Goal: Task Accomplishment & Management: Manage account settings

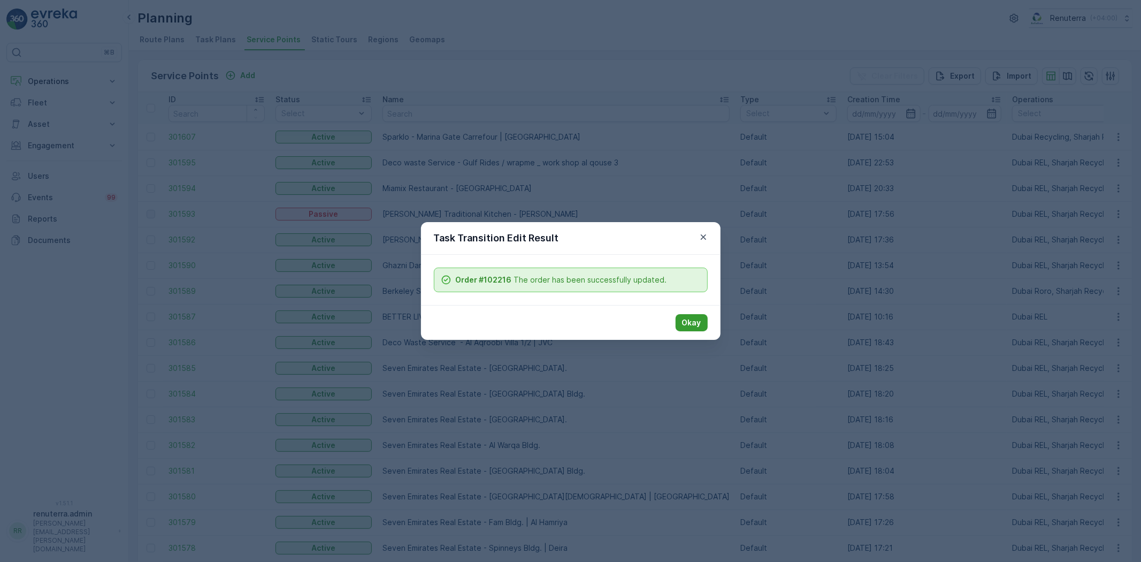
click at [685, 319] on p "Okay" at bounding box center [691, 322] width 19 height 11
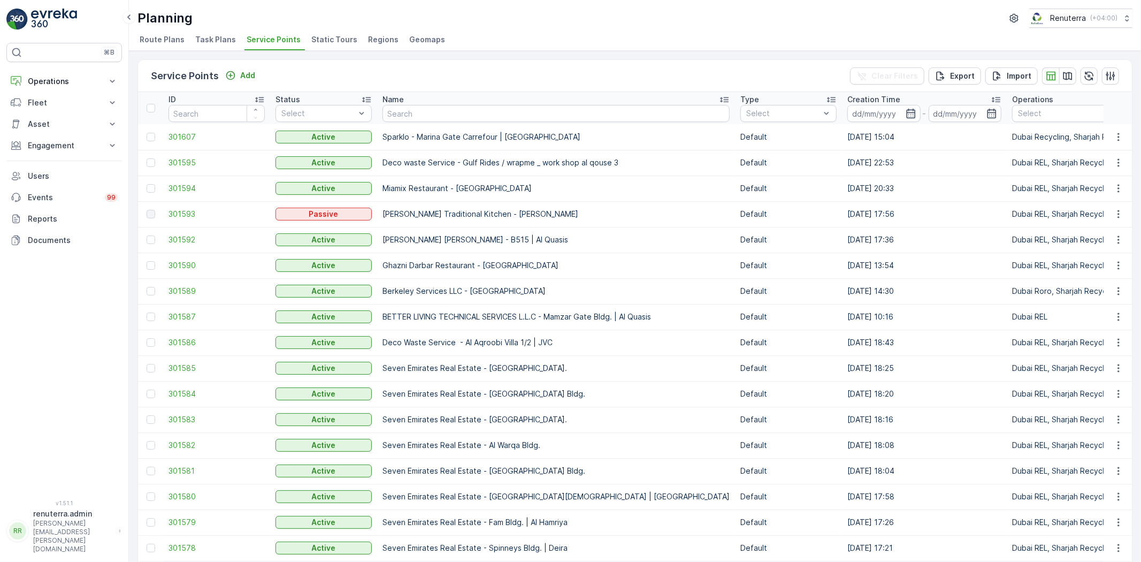
drag, startPoint x: 33, startPoint y: 73, endPoint x: 39, endPoint y: 94, distance: 21.2
click at [34, 73] on button "Operations" at bounding box center [64, 81] width 116 height 21
click at [51, 129] on p "Routes & Tasks" at bounding box center [54, 129] width 55 height 11
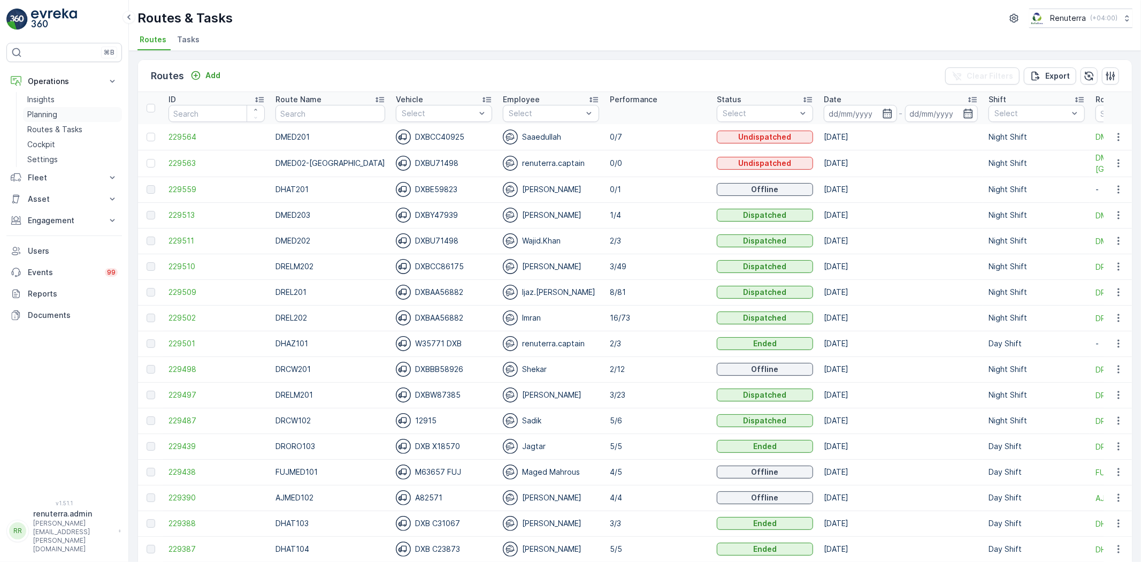
click at [50, 116] on p "Planning" at bounding box center [42, 114] width 30 height 11
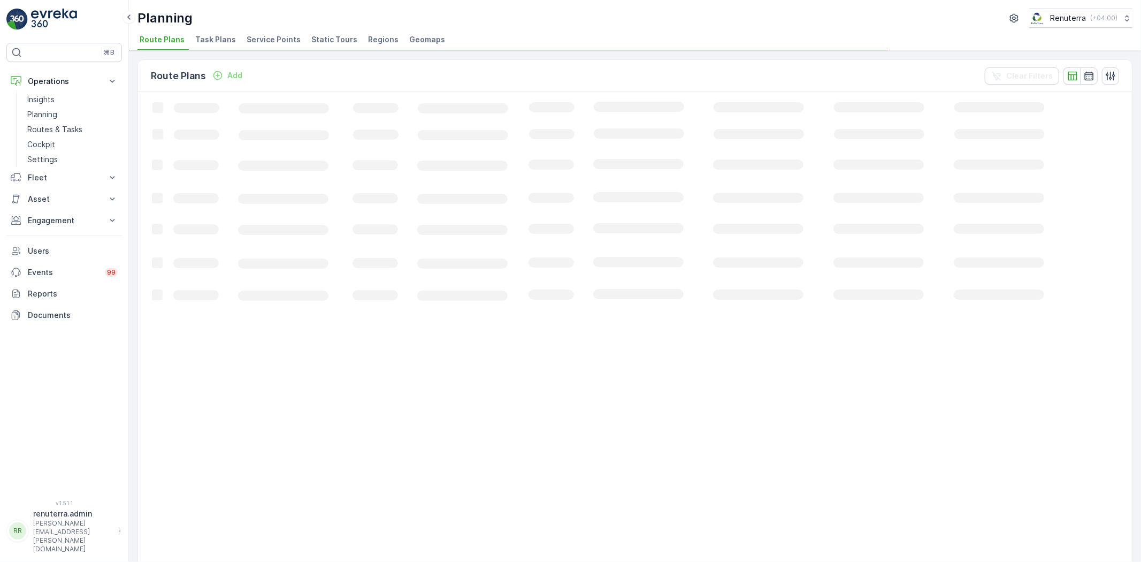
click at [265, 47] on li "Service Points" at bounding box center [274, 41] width 60 height 18
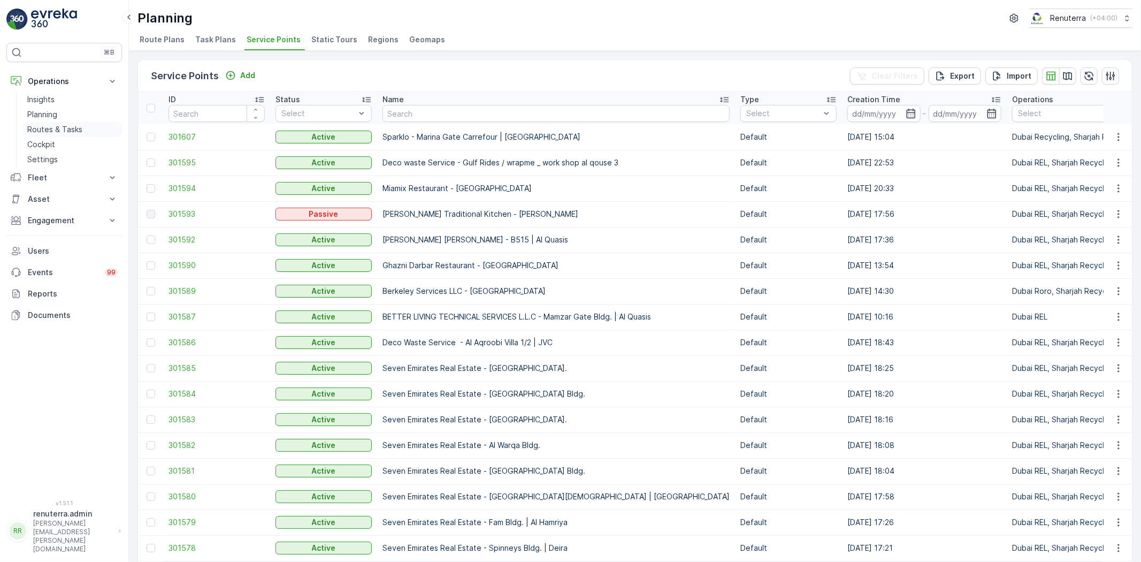
click at [56, 128] on p "Routes & Tasks" at bounding box center [54, 129] width 55 height 11
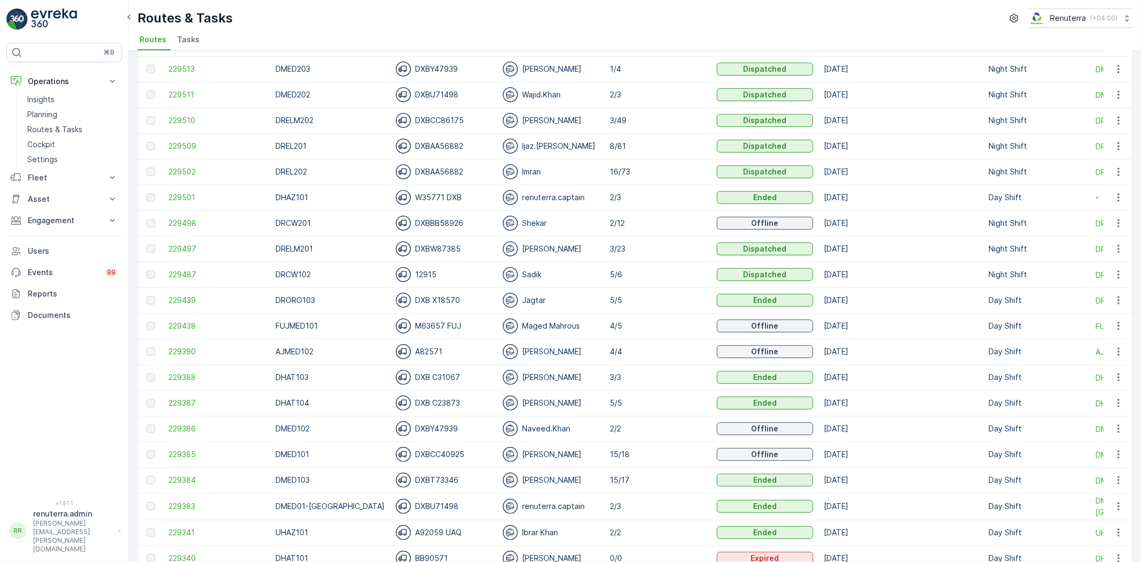
scroll to position [178, 0]
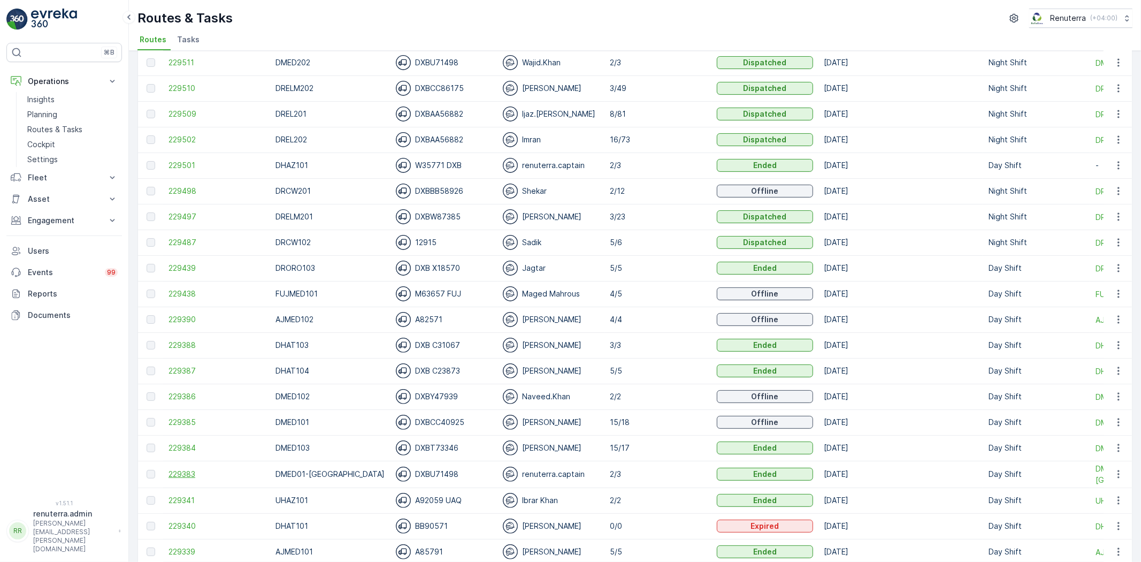
click at [185, 469] on span "229383" at bounding box center [217, 474] width 96 height 11
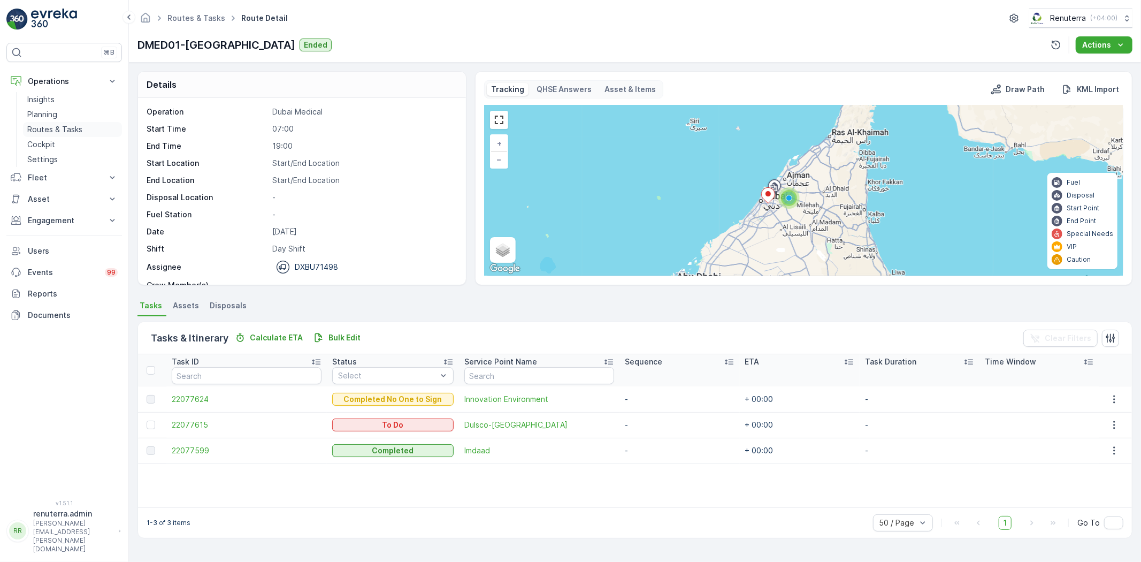
click at [37, 129] on p "Routes & Tasks" at bounding box center [54, 129] width 55 height 11
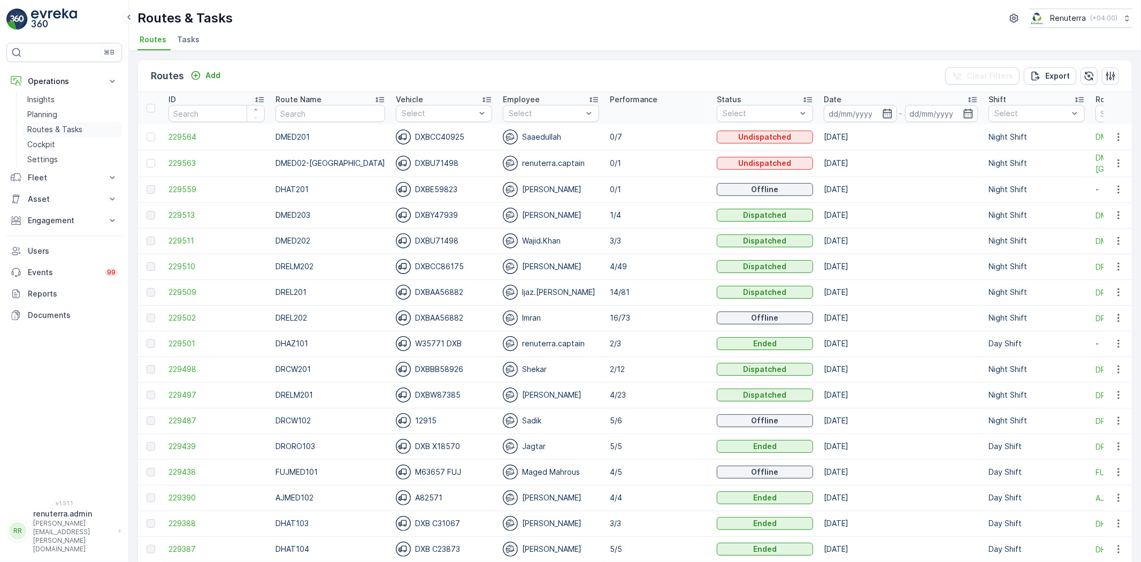
click at [95, 131] on link "Routes & Tasks" at bounding box center [72, 129] width 99 height 15
click at [173, 292] on span "229509" at bounding box center [217, 292] width 96 height 11
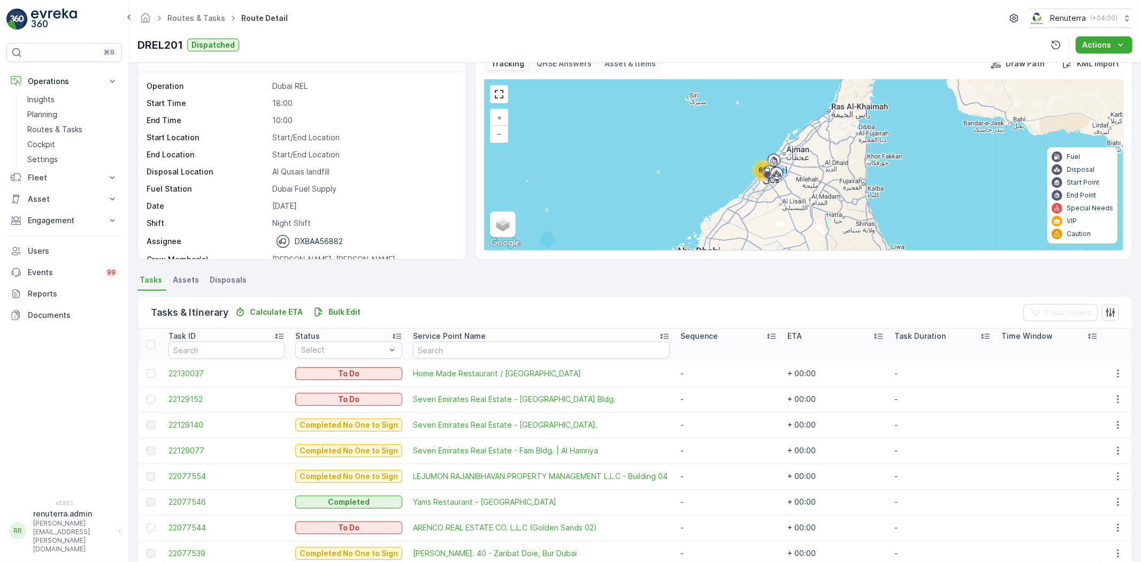
scroll to position [59, 0]
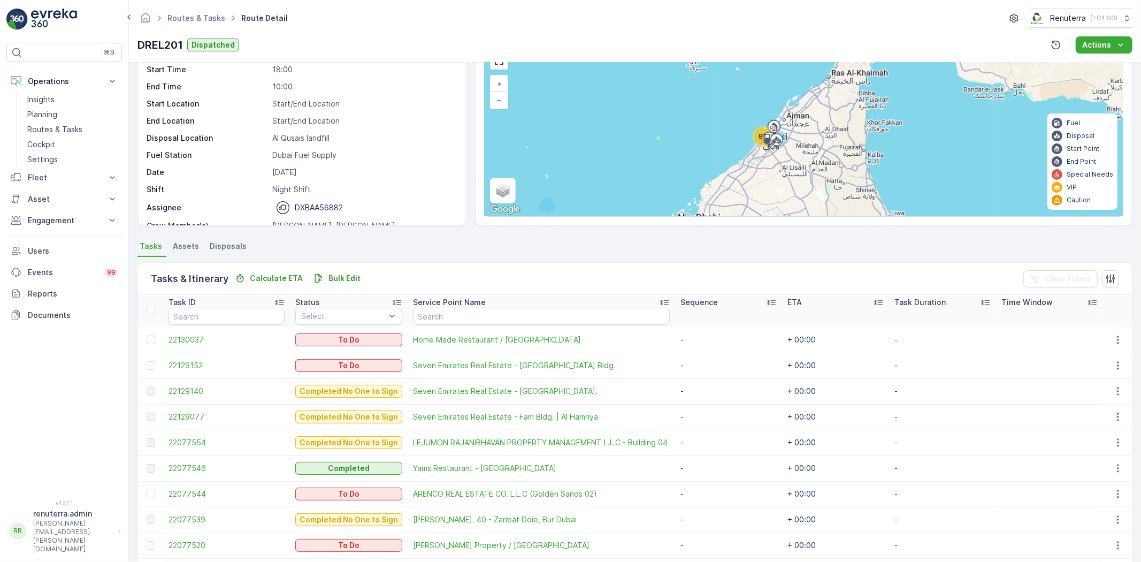
click at [435, 305] on p "Service Point Name" at bounding box center [449, 302] width 73 height 11
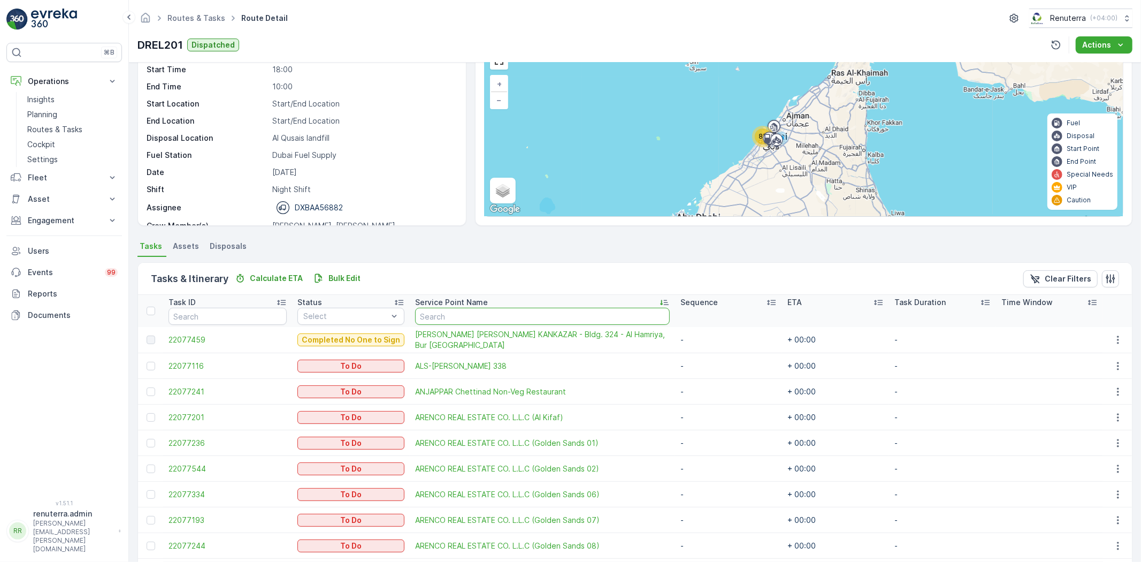
click at [457, 322] on input "text" at bounding box center [542, 316] width 255 height 17
type input "seven"
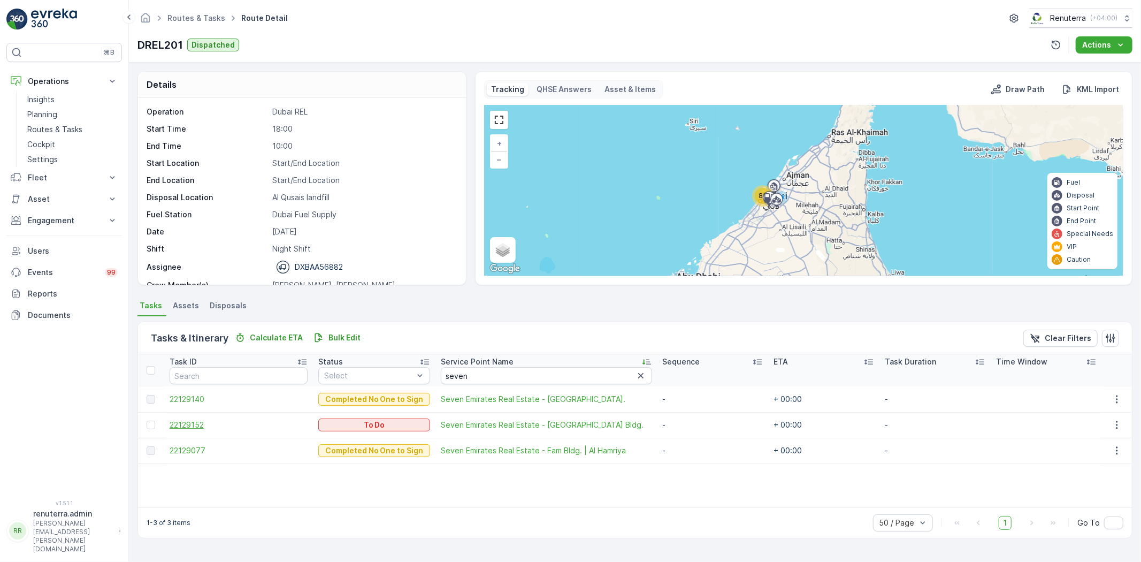
click at [186, 422] on span "22129152" at bounding box center [239, 424] width 138 height 11
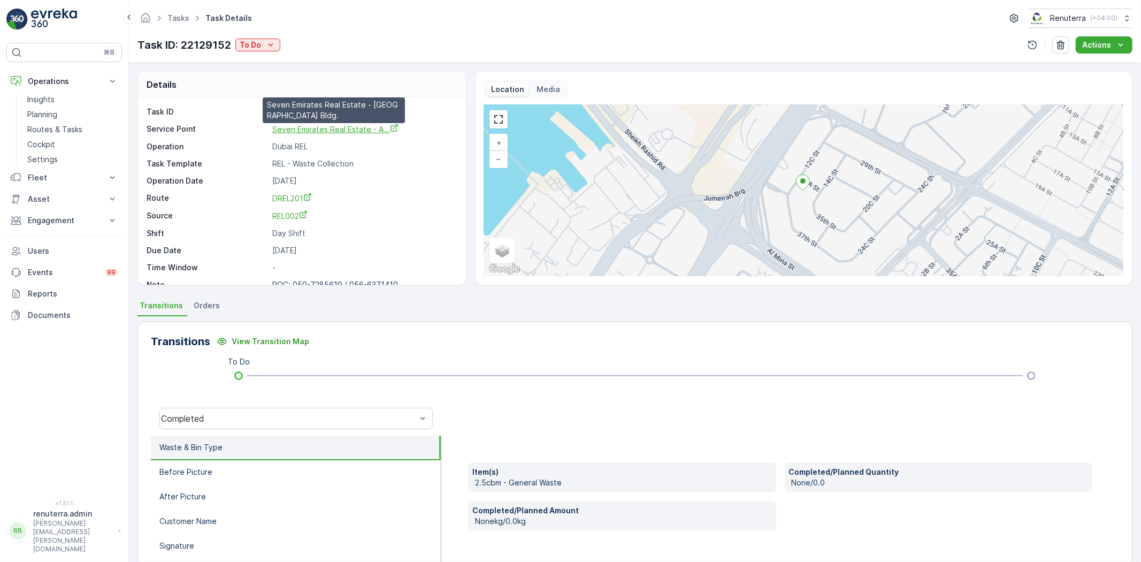
click at [321, 126] on span "Seven Emirates Real Estate - A..." at bounding box center [335, 129] width 126 height 9
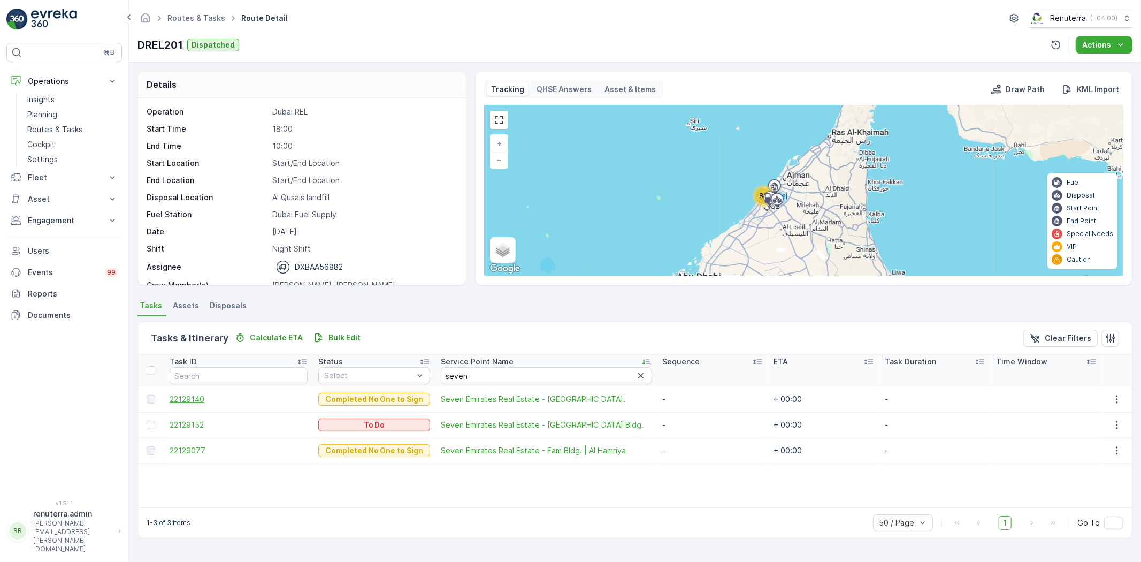
click at [182, 399] on span "22129140" at bounding box center [239, 399] width 138 height 11
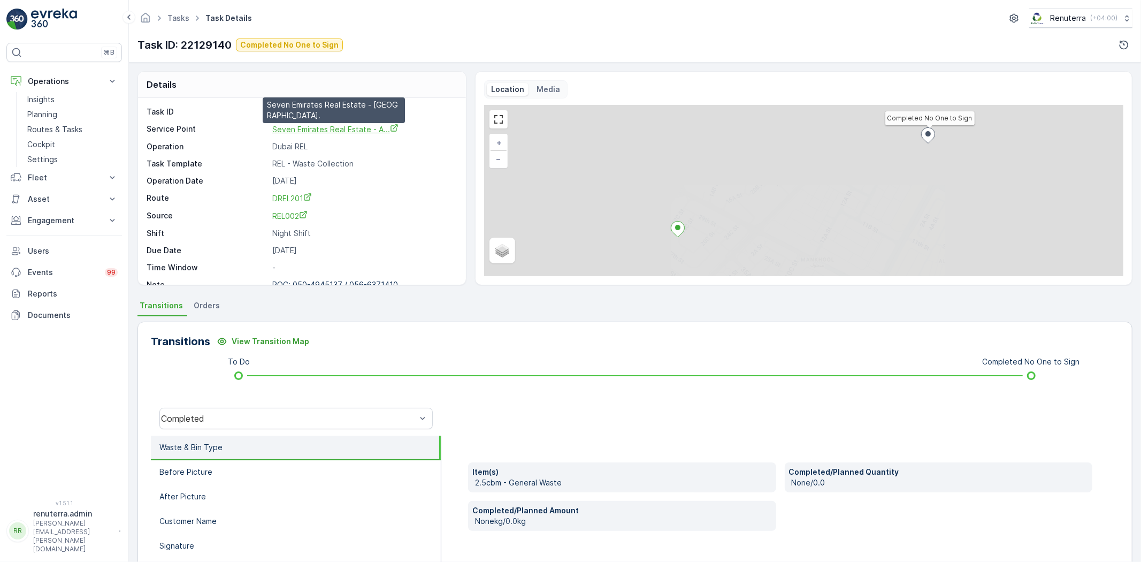
click at [325, 127] on span "Seven Emirates Real Estate - A..." at bounding box center [335, 129] width 126 height 9
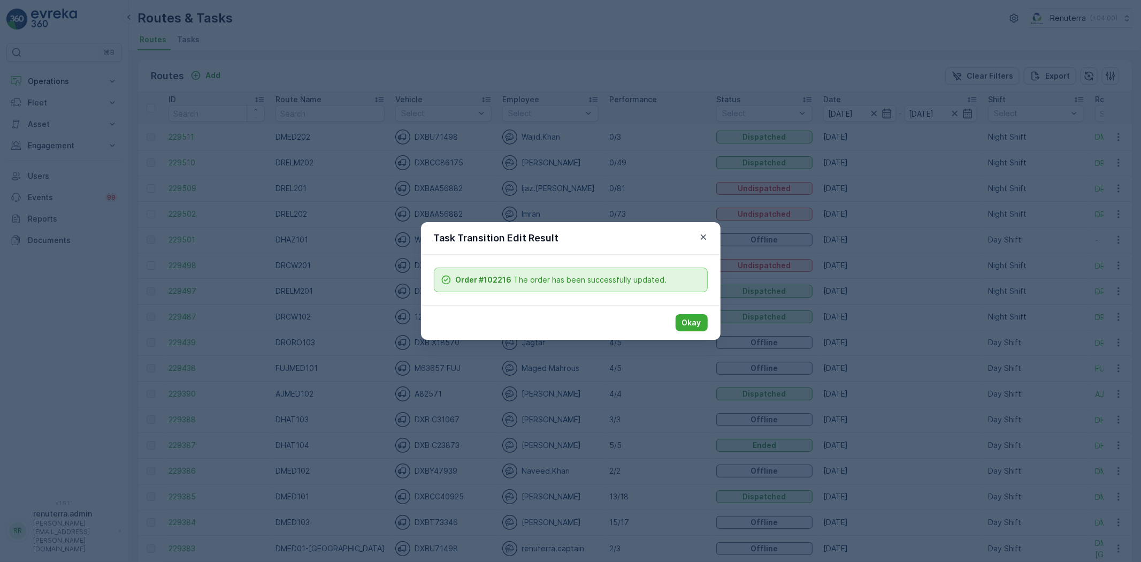
click at [692, 323] on p "Okay" at bounding box center [691, 322] width 19 height 11
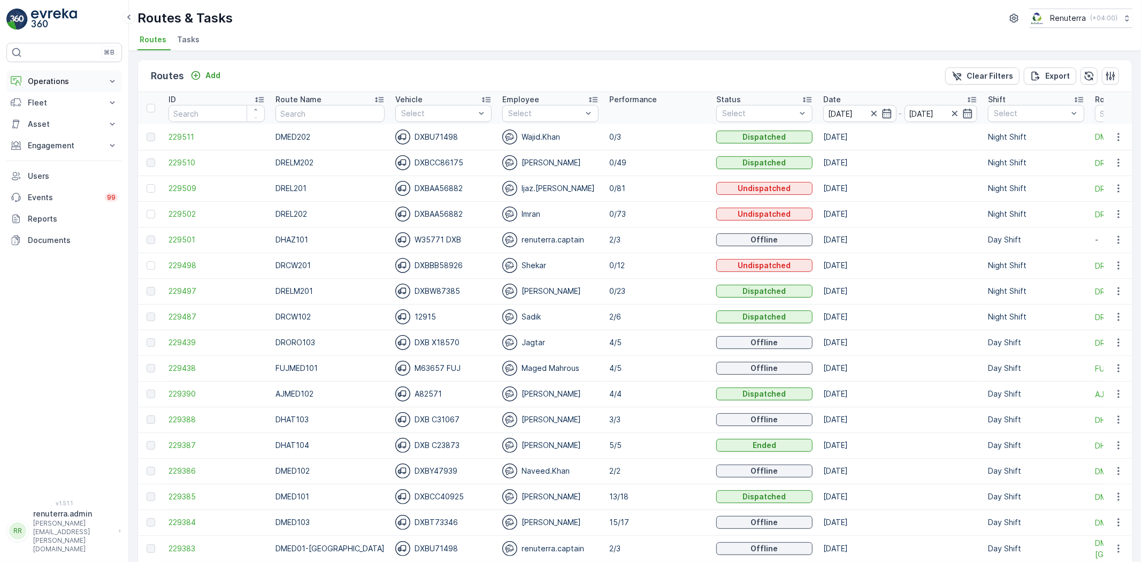
click at [60, 80] on p "Operations" at bounding box center [64, 81] width 73 height 11
click at [67, 111] on link "Planning" at bounding box center [72, 114] width 99 height 15
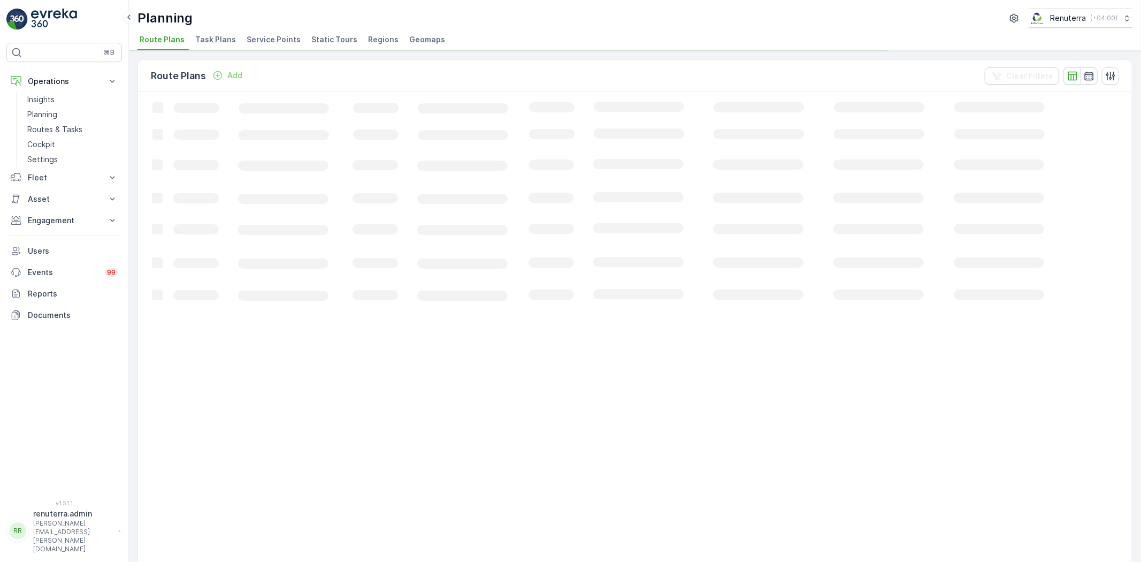
click at [266, 44] on span "Service Points" at bounding box center [274, 39] width 54 height 11
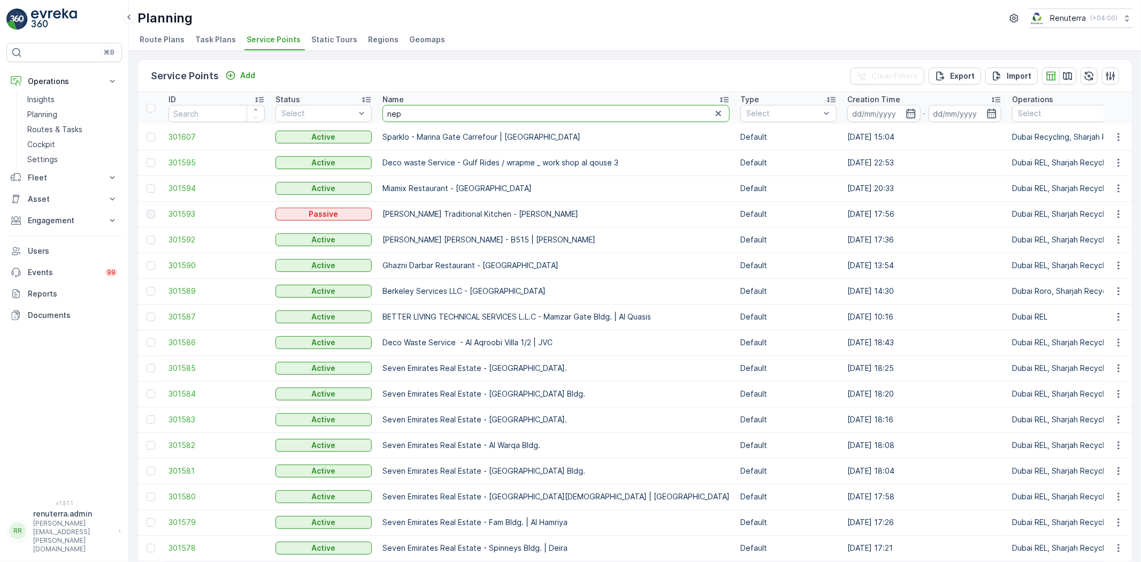
type input "neph"
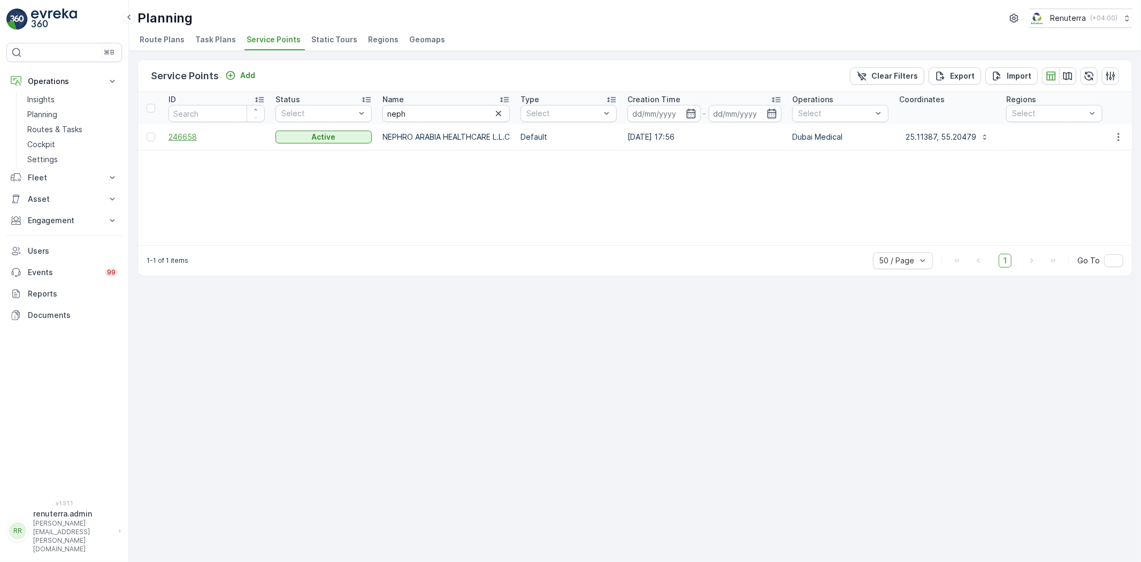
click at [196, 141] on span "246658" at bounding box center [217, 137] width 96 height 11
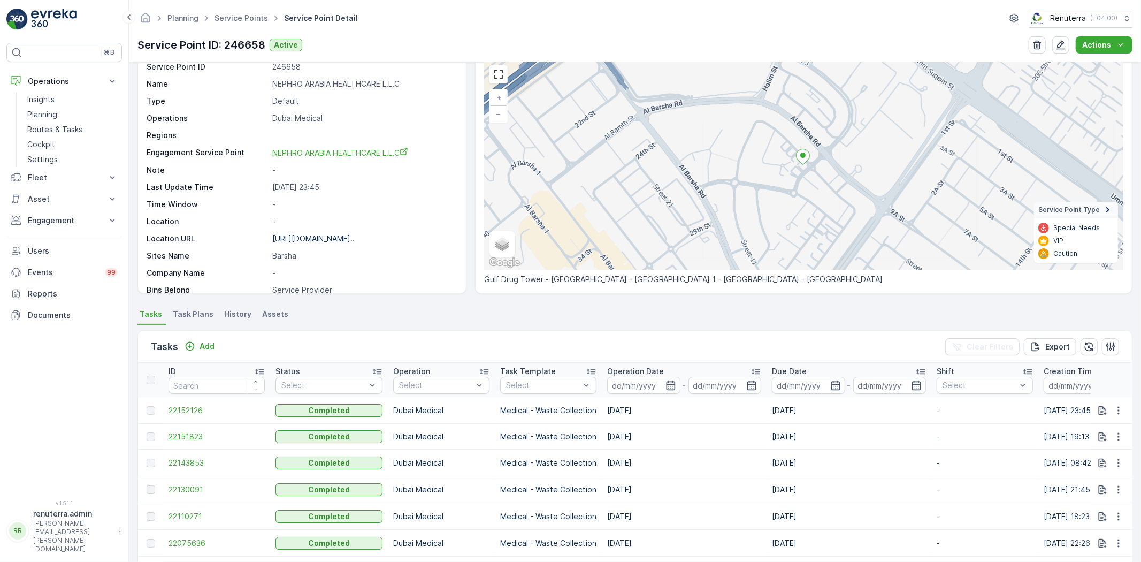
scroll to position [59, 0]
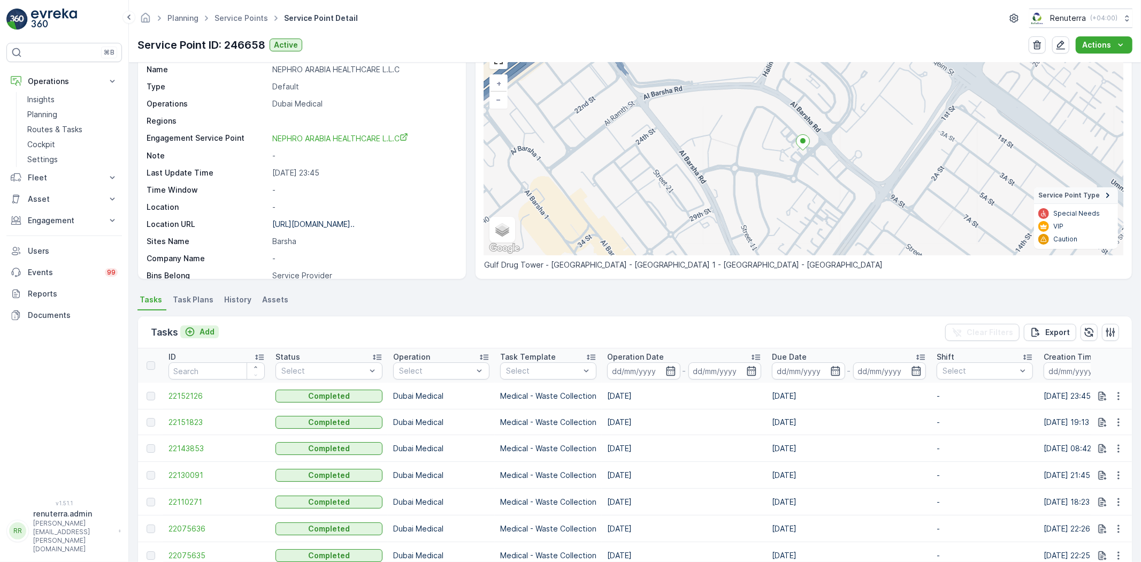
click at [205, 326] on p "Add" at bounding box center [207, 331] width 15 height 11
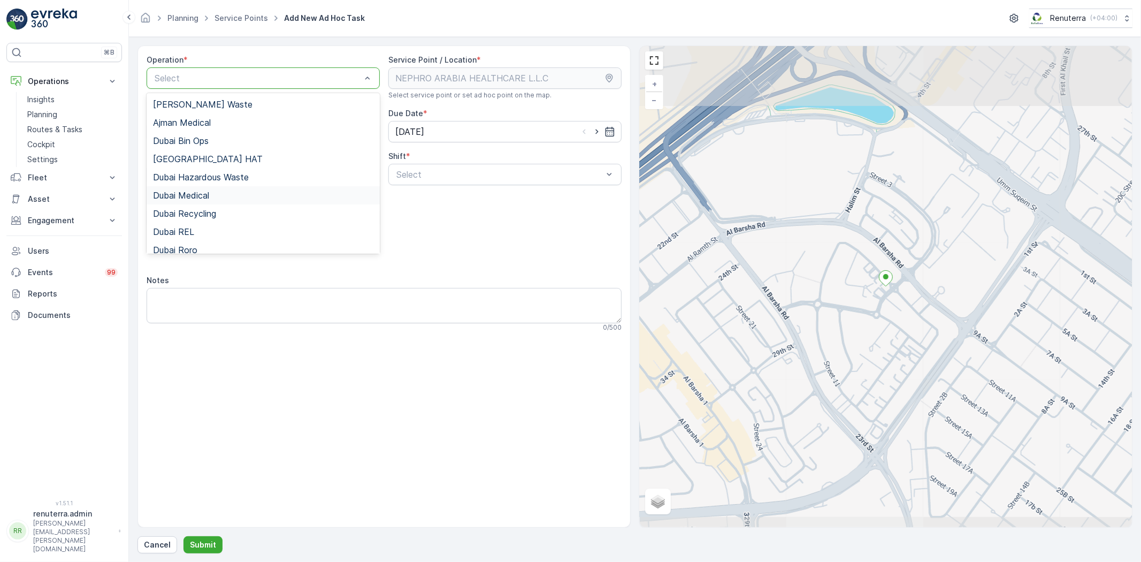
click at [216, 189] on div "Dubai Medical" at bounding box center [263, 195] width 233 height 18
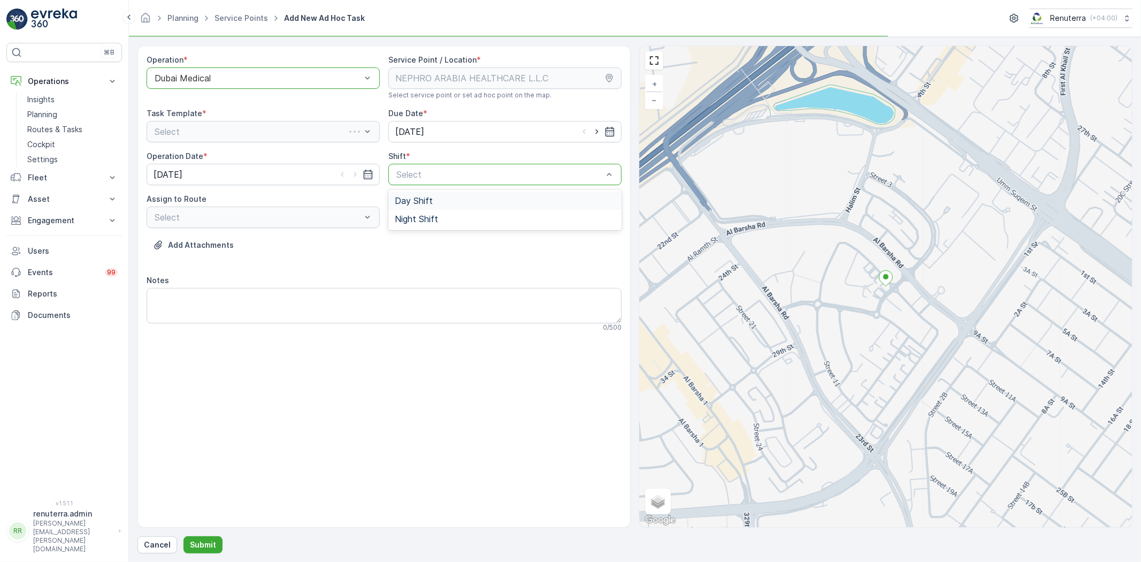
click at [423, 183] on div "Select" at bounding box center [504, 174] width 233 height 21
click at [412, 215] on span "Night Shift" at bounding box center [416, 219] width 43 height 10
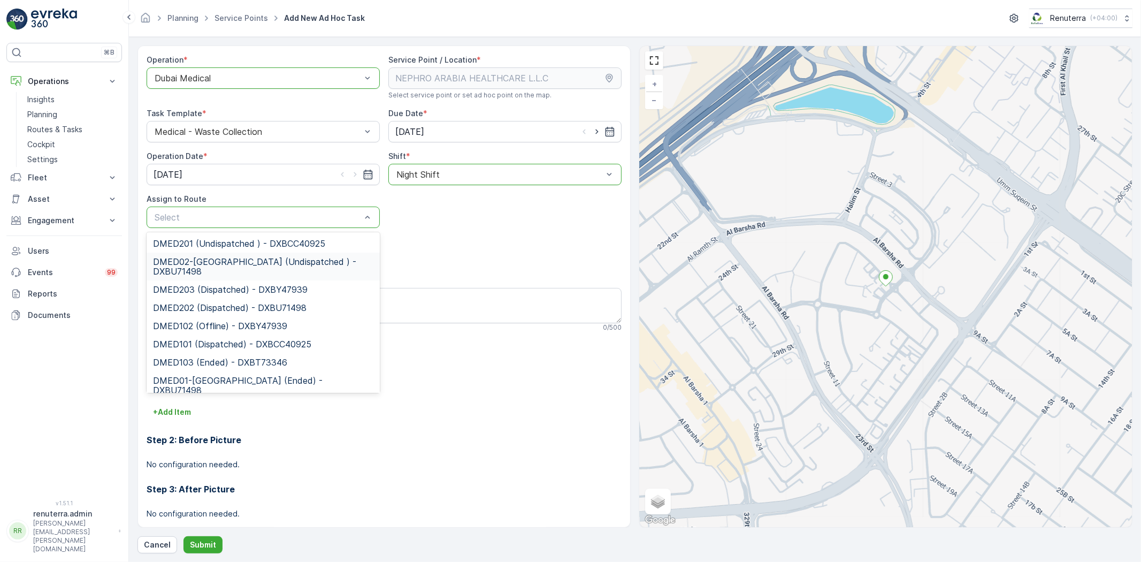
click at [255, 259] on span "DMED02-Khawaneej Yard (Undispatched ) - DXBU71498" at bounding box center [263, 266] width 220 height 19
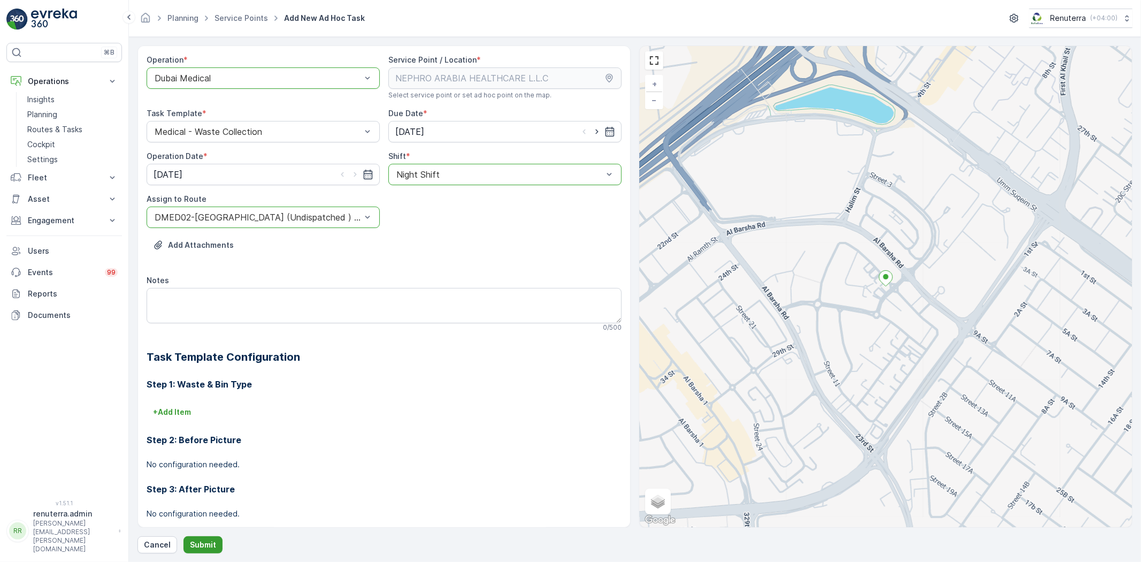
click at [191, 543] on p "Submit" at bounding box center [203, 544] width 26 height 11
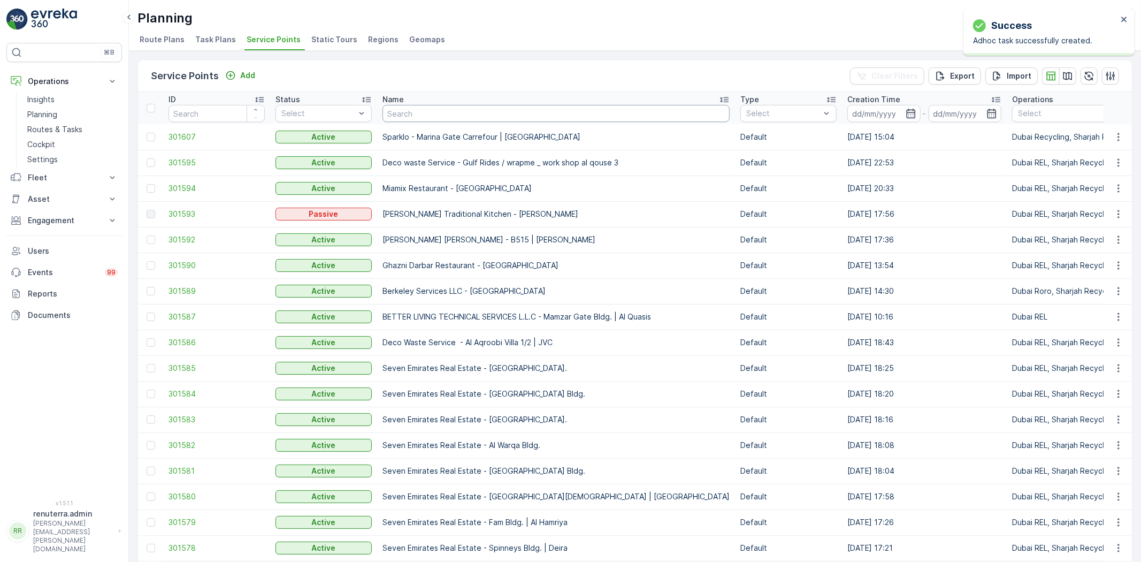
click at [414, 120] on input "text" at bounding box center [556, 113] width 347 height 17
type input "nep"
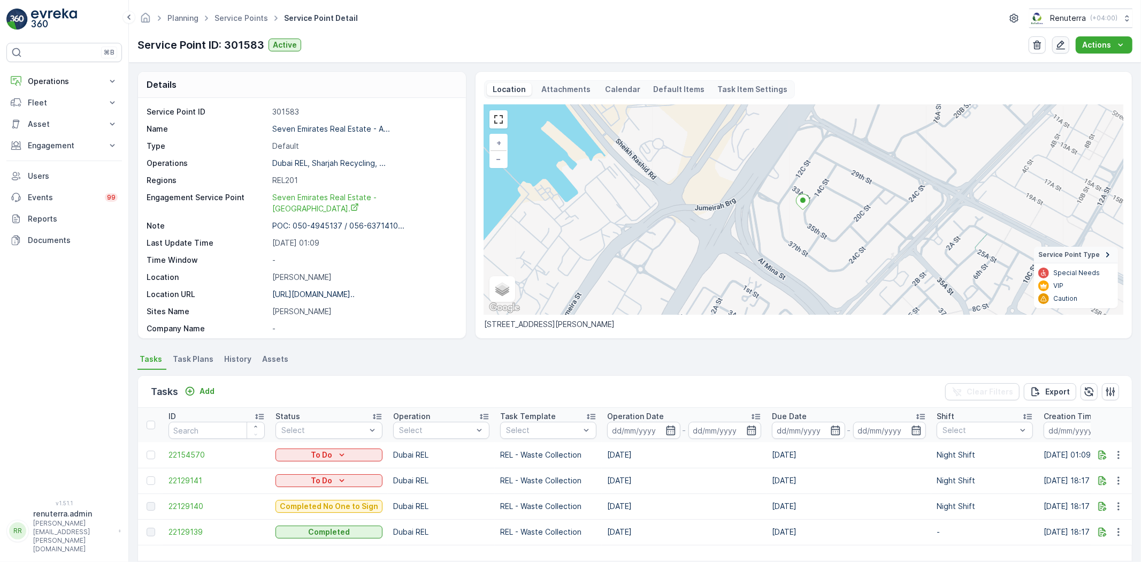
click at [1055, 49] on button "button" at bounding box center [1060, 44] width 17 height 17
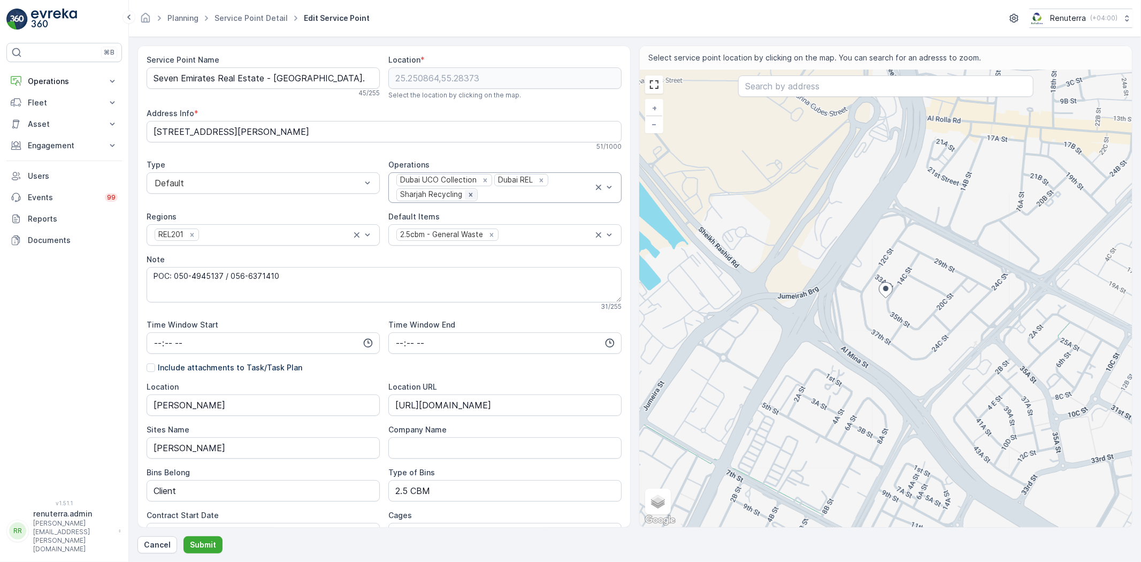
click at [469, 193] on icon "Remove Sharjah Recycling" at bounding box center [471, 195] width 4 height 4
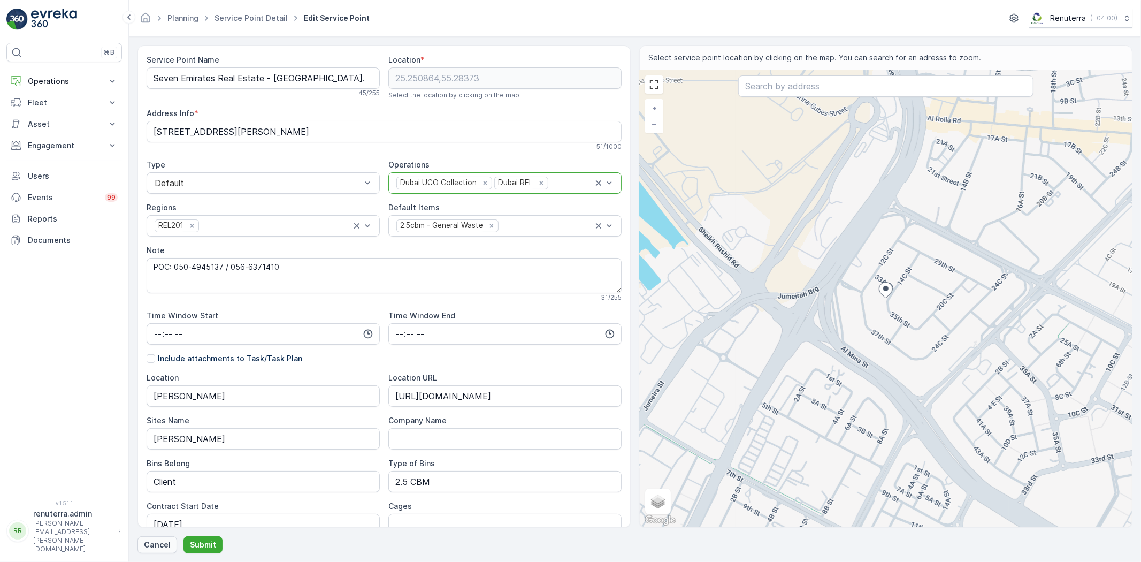
click at [149, 537] on button "Cancel" at bounding box center [157, 544] width 40 height 17
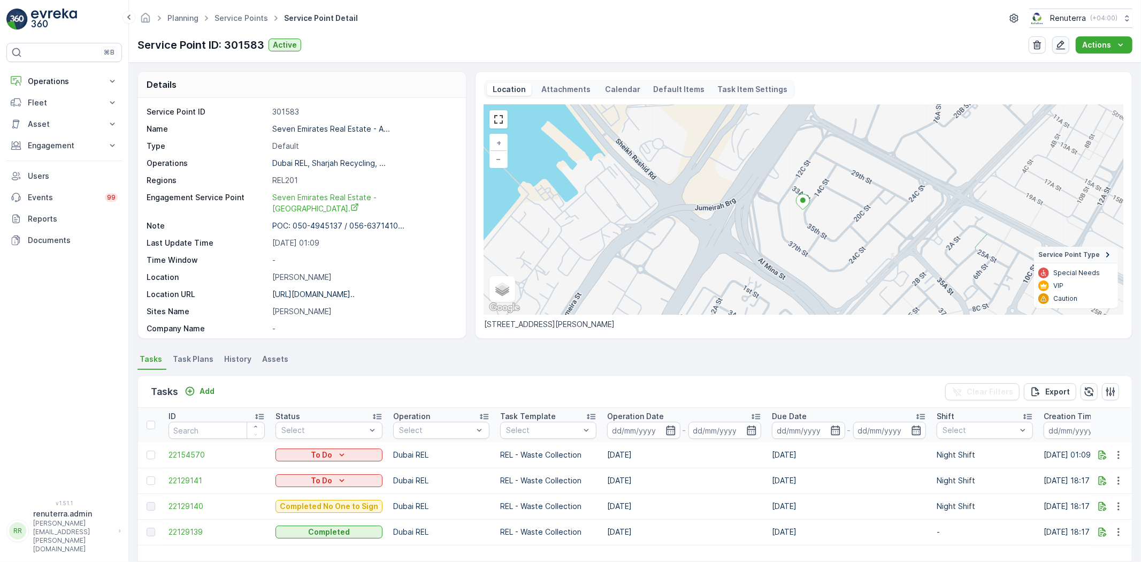
click at [1058, 46] on icon "button" at bounding box center [1060, 45] width 11 height 11
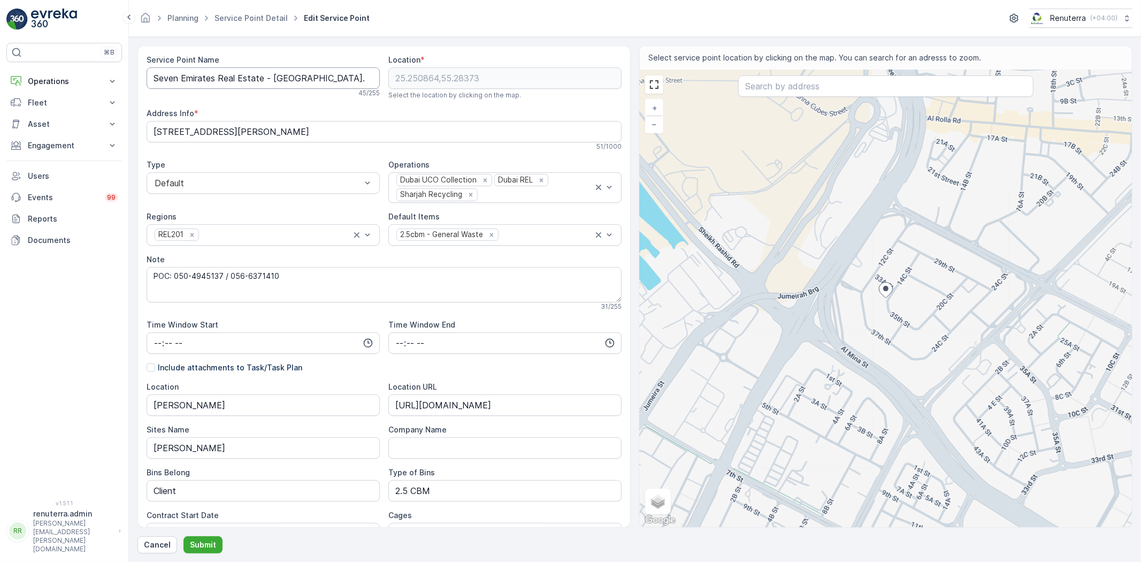
click at [318, 75] on Name "Seven Emirates Real Estate - [GEOGRAPHIC_DATA]." at bounding box center [263, 77] width 233 height 21
type Name "Seven Emirates Real Estate - Ananas Bldg."
drag, startPoint x: 832, startPoint y: 92, endPoint x: 827, endPoint y: 94, distance: 5.8
click at [832, 92] on input "text" at bounding box center [885, 85] width 295 height 21
paste input "[GEOGRAPHIC_DATA]"
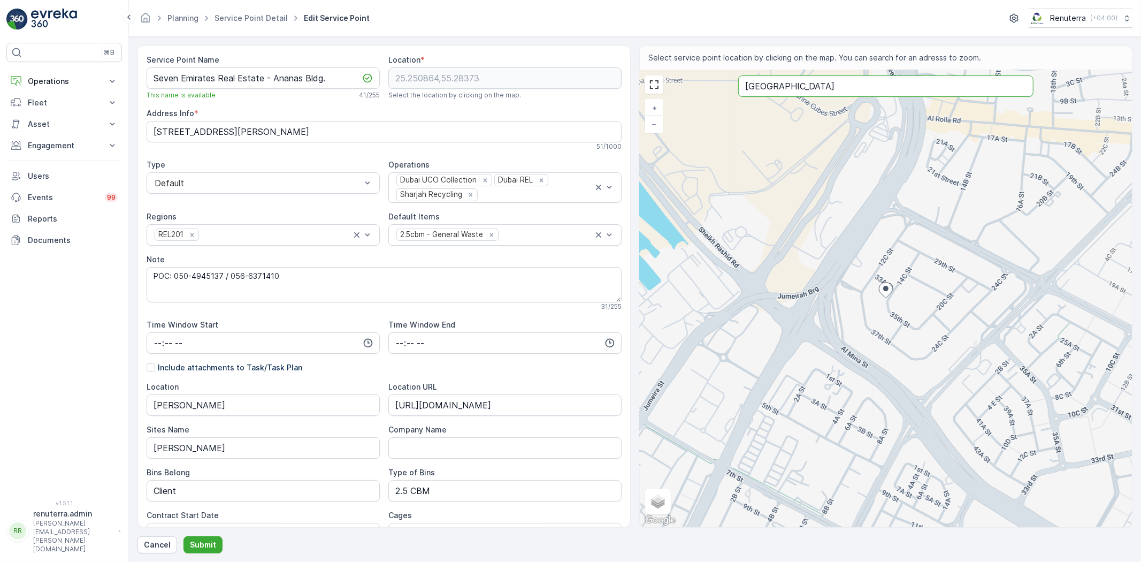
type input "[GEOGRAPHIC_DATA]"
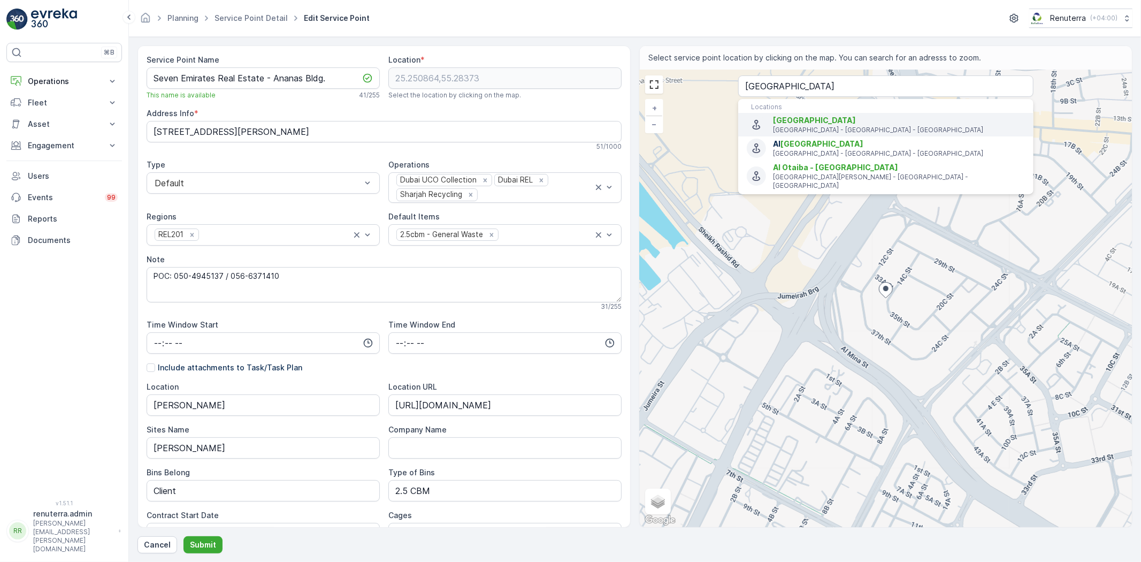
click at [828, 122] on span "[GEOGRAPHIC_DATA]" at bounding box center [814, 120] width 83 height 9
type input "25.2577217,55.3034545"
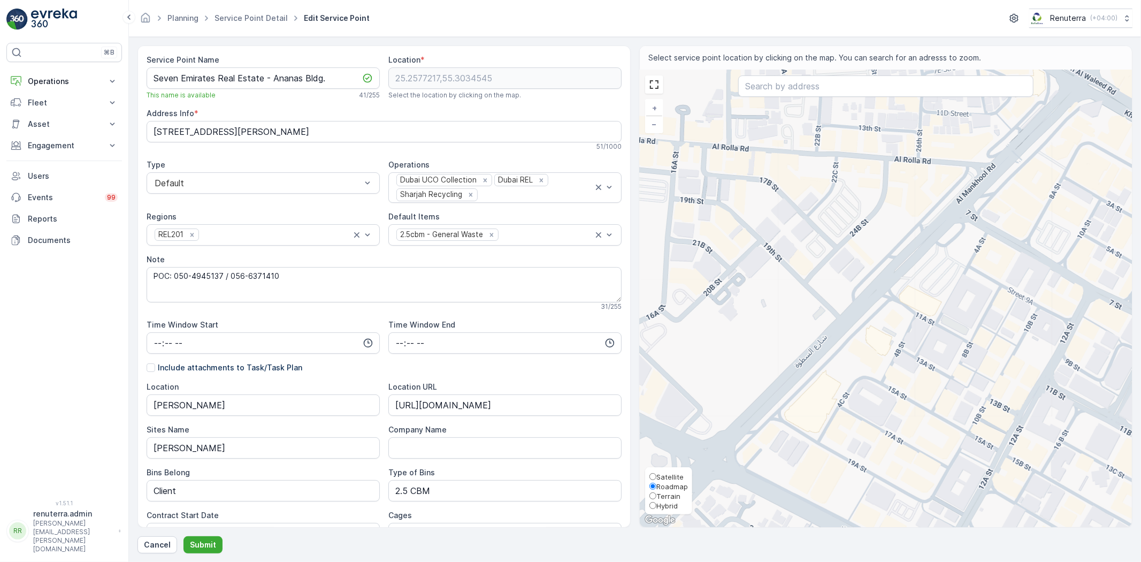
click at [664, 477] on span "Satellite" at bounding box center [669, 476] width 27 height 9
click at [656, 477] on input "Satellite" at bounding box center [652, 476] width 7 height 7
radio input "true"
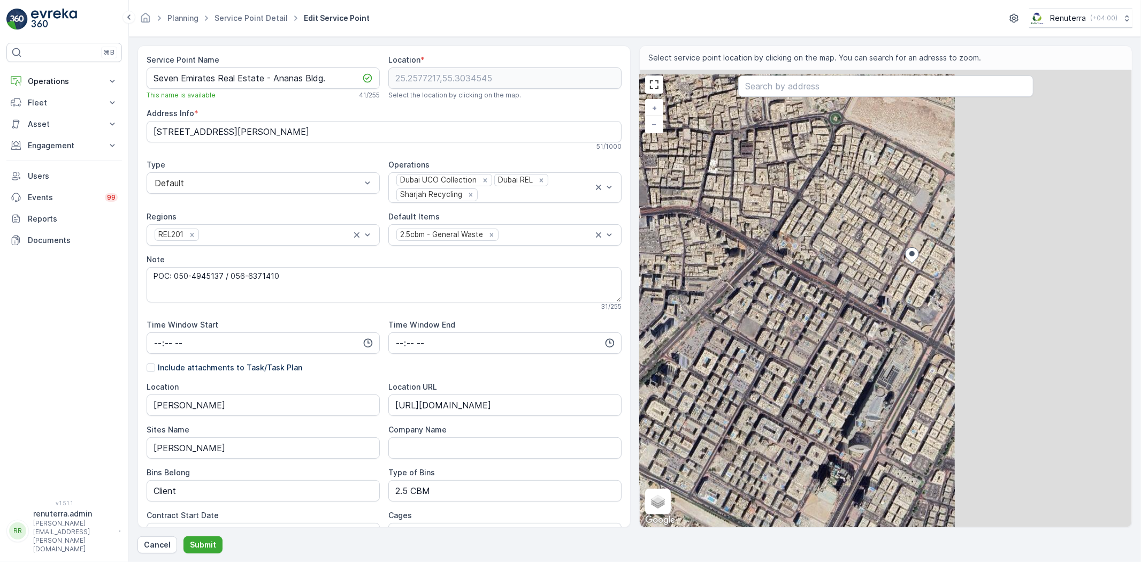
drag, startPoint x: 982, startPoint y: 293, endPoint x: 789, endPoint y: 325, distance: 196.3
click at [789, 325] on div "+ − Satellite Roadmap Terrain Hybrid Leaflet Keyboard shortcuts Map Data Imager…" at bounding box center [886, 298] width 492 height 457
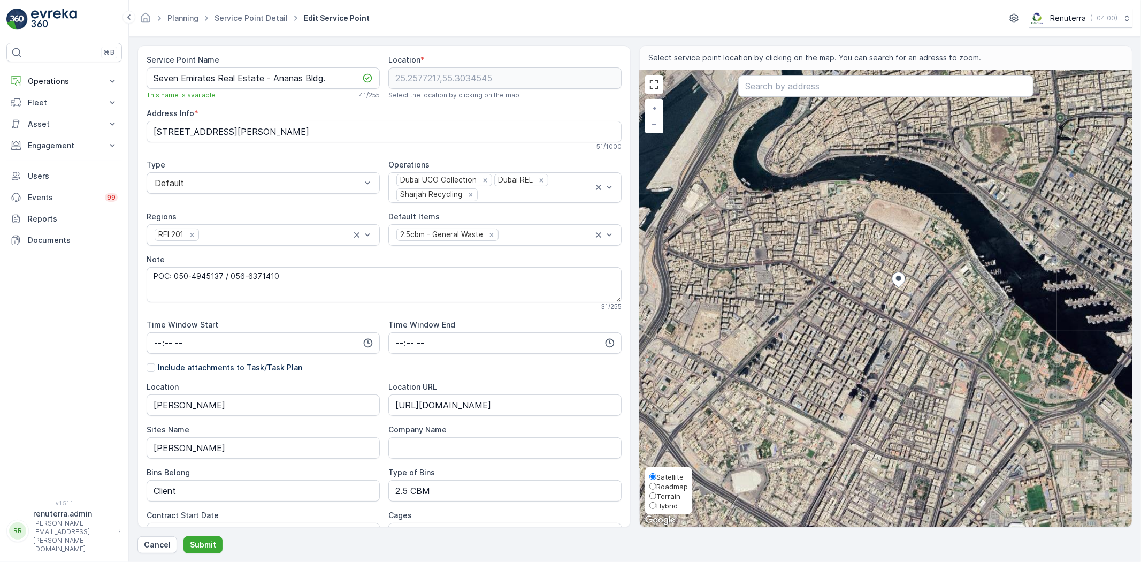
click at [654, 499] on span "Terrain" at bounding box center [664, 496] width 31 height 9
click at [654, 499] on input "Terrain" at bounding box center [652, 495] width 7 height 7
radio input "true"
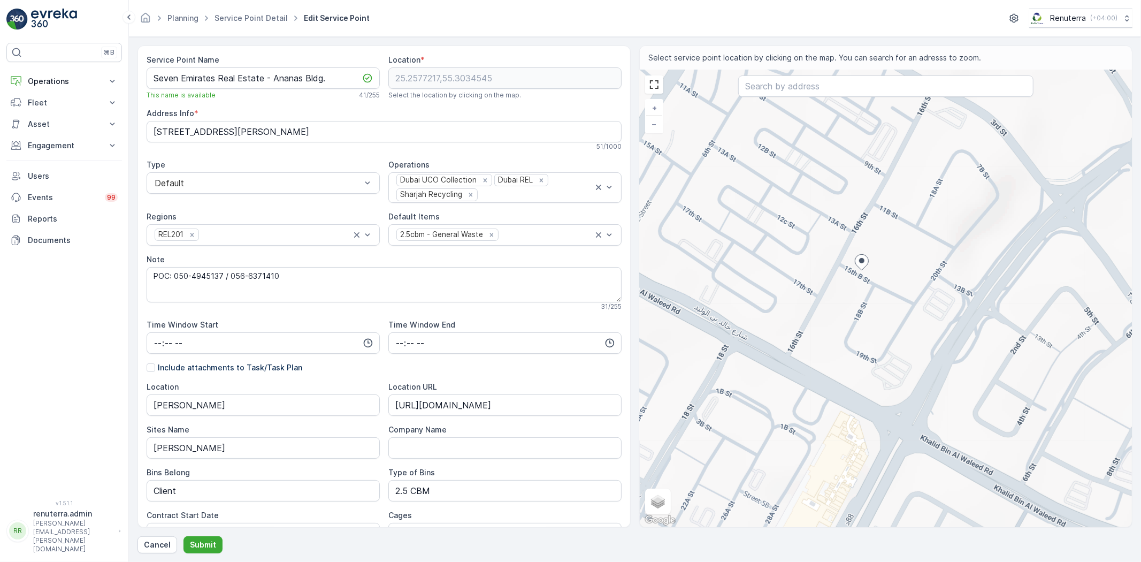
drag, startPoint x: 892, startPoint y: 273, endPoint x: 843, endPoint y: 340, distance: 82.7
click at [843, 340] on div "+ − Satellite Roadmap Terrain Hybrid Leaflet Keyboard shortcuts Map Data Map da…" at bounding box center [886, 298] width 492 height 457
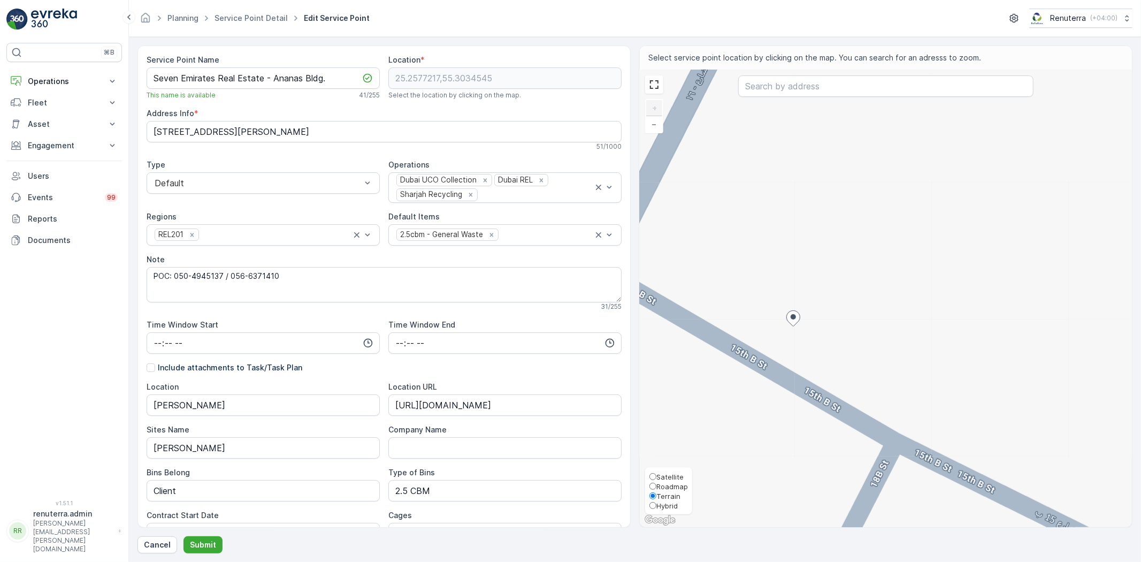
click at [662, 475] on span "Satellite" at bounding box center [669, 476] width 27 height 9
click at [656, 475] on input "Satellite" at bounding box center [652, 476] width 7 height 7
radio input "true"
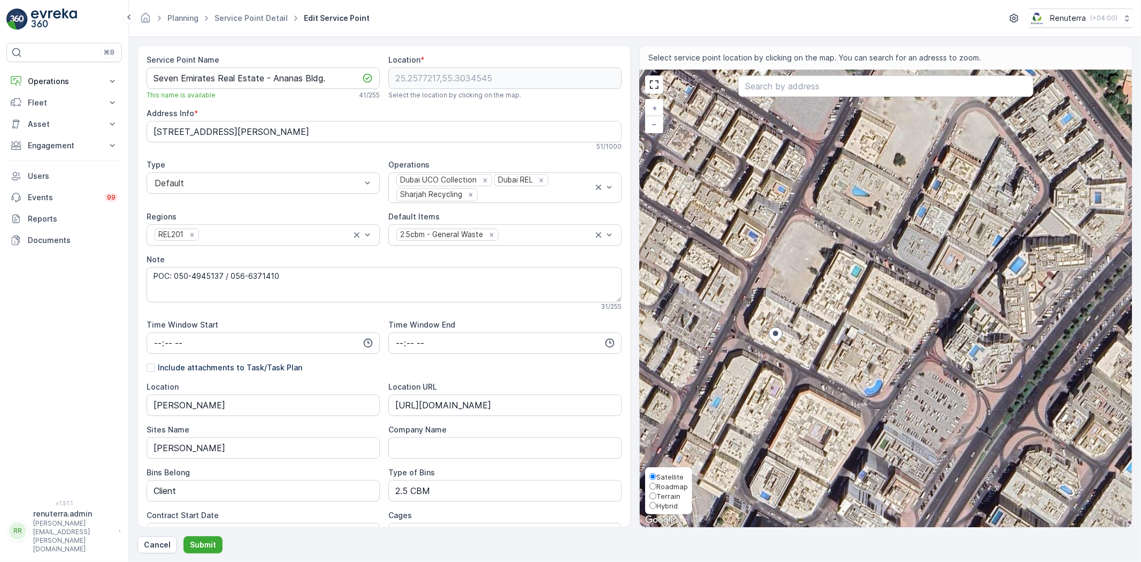
click at [665, 484] on span "Roadmap" at bounding box center [672, 486] width 32 height 9
click at [656, 484] on input "Roadmap" at bounding box center [652, 486] width 7 height 7
radio input "true"
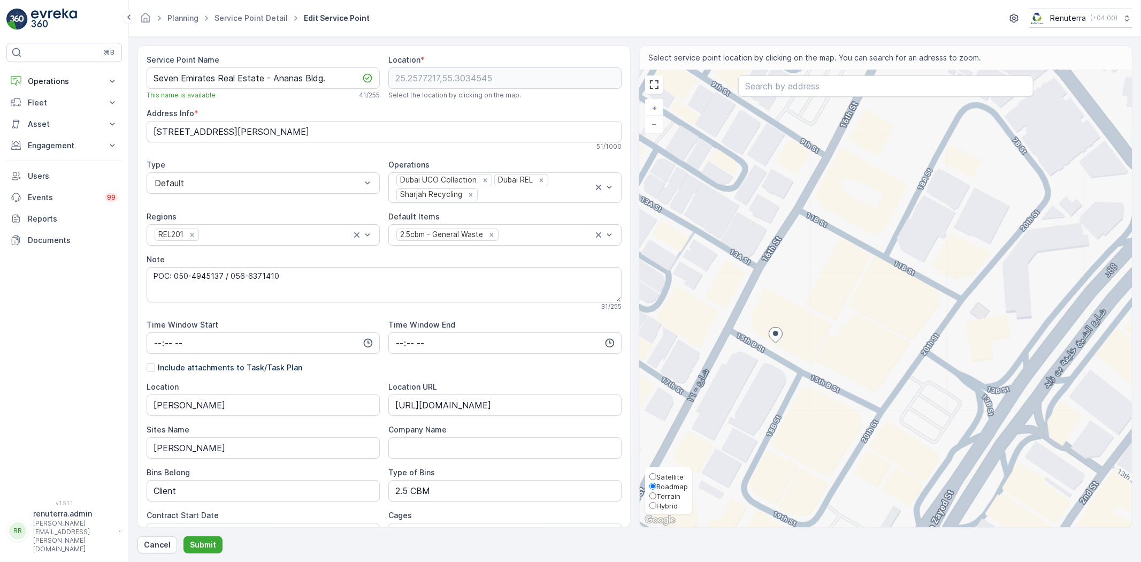
click at [669, 474] on span "Satellite" at bounding box center [669, 476] width 27 height 9
click at [656, 474] on input "Satellite" at bounding box center [652, 476] width 7 height 7
radio input "true"
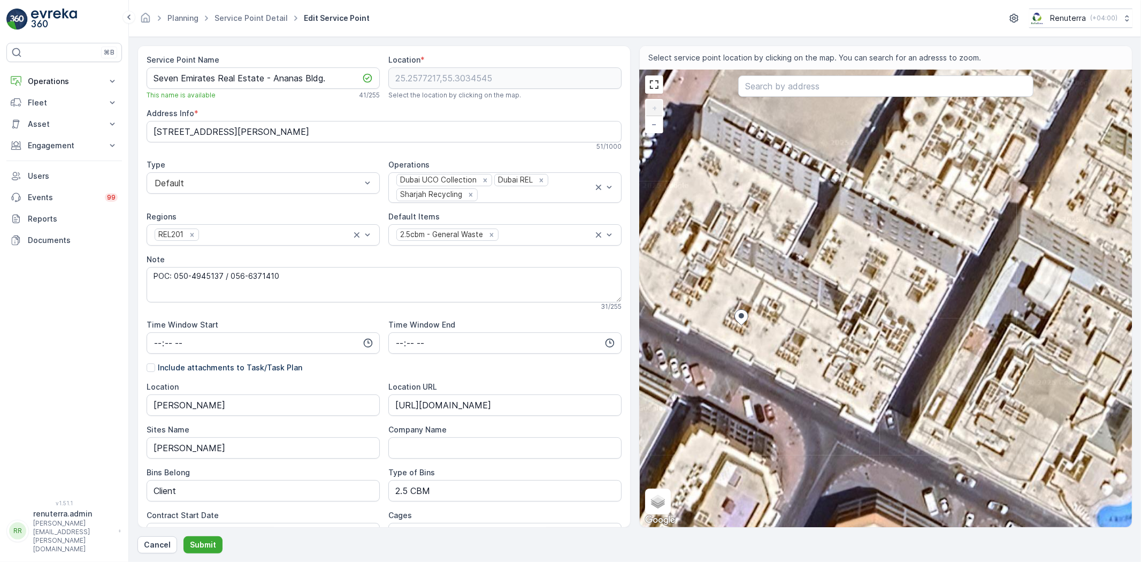
click at [725, 361] on div "+ − Satellite Roadmap Terrain Hybrid Leaflet Keyboard shortcuts Map Data Imager…" at bounding box center [886, 298] width 492 height 457
type input "25.257641438508127,55.3034145845245"
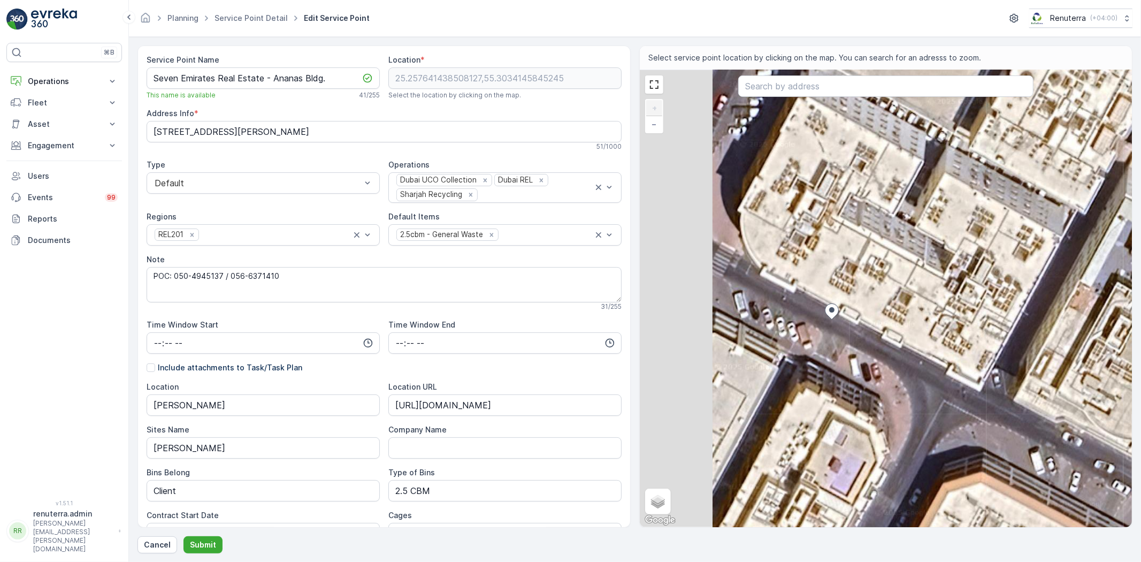
type Info "[STREET_ADDRESS]"
